Goal: Check status: Check status

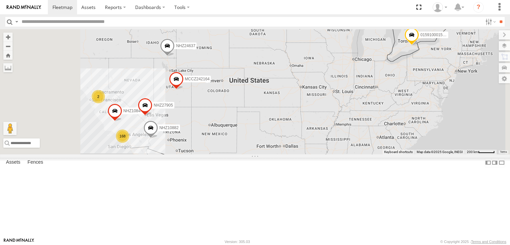
click at [71, 24] on input "text" at bounding box center [250, 22] width 463 height 10
paste input "********"
type input "********"
click at [497, 17] on input "**" at bounding box center [501, 22] width 8 height 10
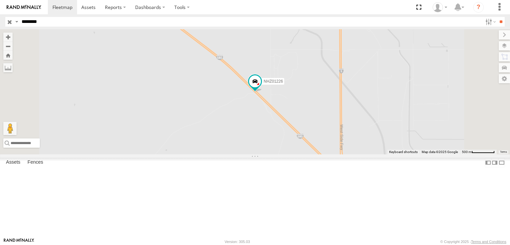
click at [0, 0] on span at bounding box center [0, 0] width 0 height 0
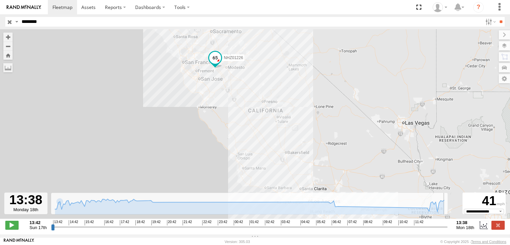
drag, startPoint x: 52, startPoint y: 230, endPoint x: 456, endPoint y: 212, distance: 404.1
click at [447, 224] on input "range" at bounding box center [249, 227] width 396 height 6
drag, startPoint x: 446, startPoint y: 230, endPoint x: 389, endPoint y: 227, distance: 56.5
click at [389, 227] on input "range" at bounding box center [249, 227] width 396 height 6
click at [192, 61] on span at bounding box center [191, 58] width 15 height 18
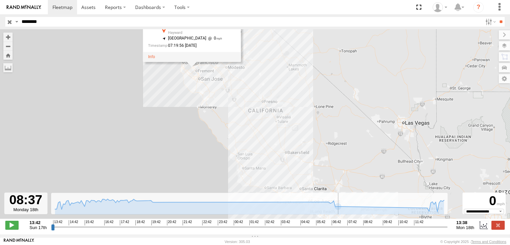
drag, startPoint x: 390, startPoint y: 230, endPoint x: 363, endPoint y: 230, distance: 27.2
click at [363, 230] on input "range" at bounding box center [249, 227] width 396 height 6
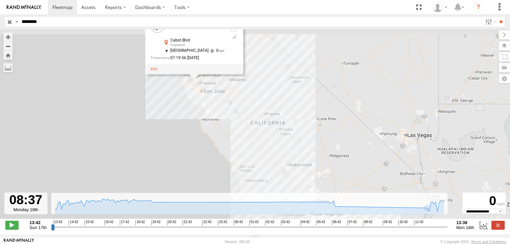
drag, startPoint x: 376, startPoint y: 95, endPoint x: 378, endPoint y: 112, distance: 17.8
click at [378, 112] on div "NHZ01226 NHZ01226 All Assets [GEOGRAPHIC_DATA] 37.65519 , -122.13785 [GEOGRAPHI…" at bounding box center [255, 127] width 510 height 196
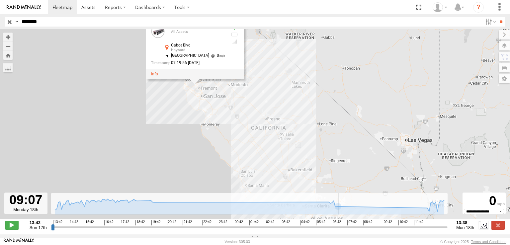
drag, startPoint x: 363, startPoint y: 229, endPoint x: 375, endPoint y: 229, distance: 11.3
click at [375, 229] on input "range" at bounding box center [249, 227] width 396 height 6
drag, startPoint x: 375, startPoint y: 229, endPoint x: 424, endPoint y: 225, distance: 50.0
click at [424, 225] on input "range" at bounding box center [249, 227] width 396 height 6
click at [321, 97] on div "NHZ01226 NHZ01226 All Assets [GEOGRAPHIC_DATA] 37.65519 , -122.13785 East 0 07:…" at bounding box center [255, 127] width 510 height 196
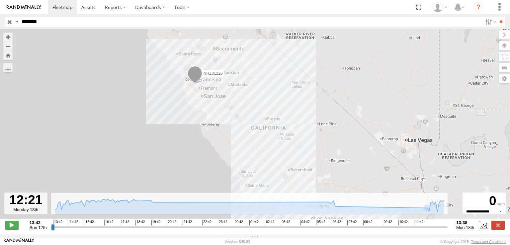
click at [197, 75] on span at bounding box center [194, 75] width 15 height 18
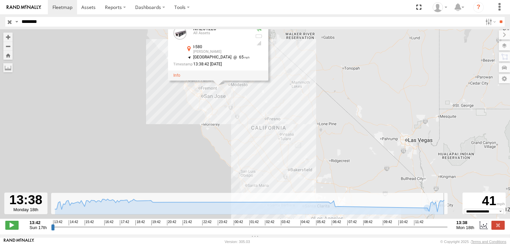
drag, startPoint x: 425, startPoint y: 231, endPoint x: 486, endPoint y: 218, distance: 62.1
type input "**********"
click at [447, 224] on input "range" at bounding box center [249, 227] width 396 height 6
